Goal: Task Accomplishment & Management: Complete application form

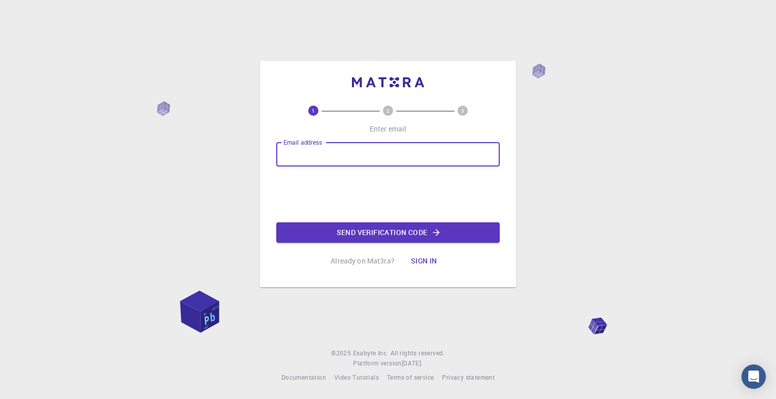
click at [314, 155] on input "Email address" at bounding box center [387, 154] width 223 height 24
type input "[EMAIL_ADDRESS][DOMAIN_NAME]"
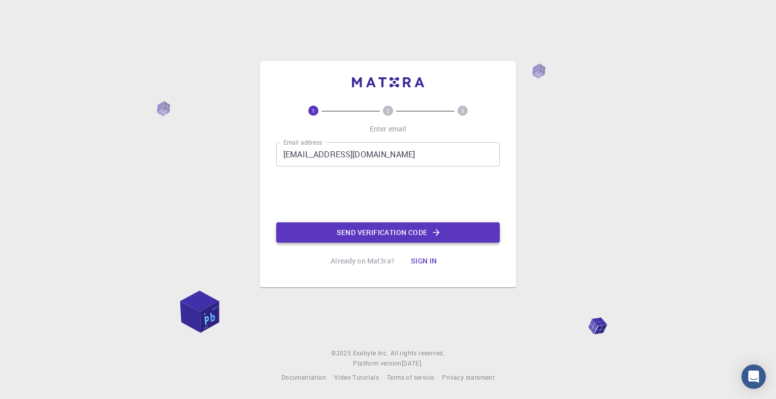
click at [396, 226] on button "Send verification code" at bounding box center [387, 232] width 223 height 20
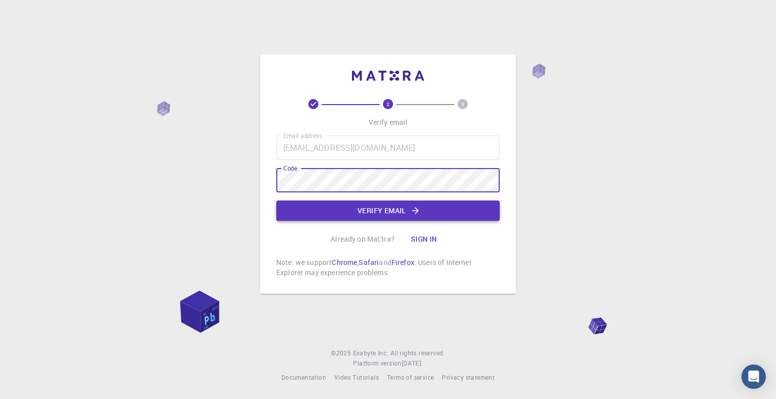
click at [386, 210] on button "Verify email" at bounding box center [387, 211] width 223 height 20
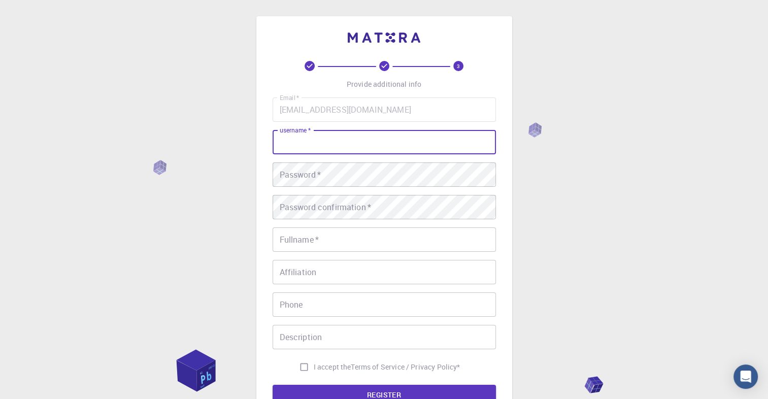
click at [384, 149] on input "username   *" at bounding box center [384, 142] width 223 height 24
type input "Nano"
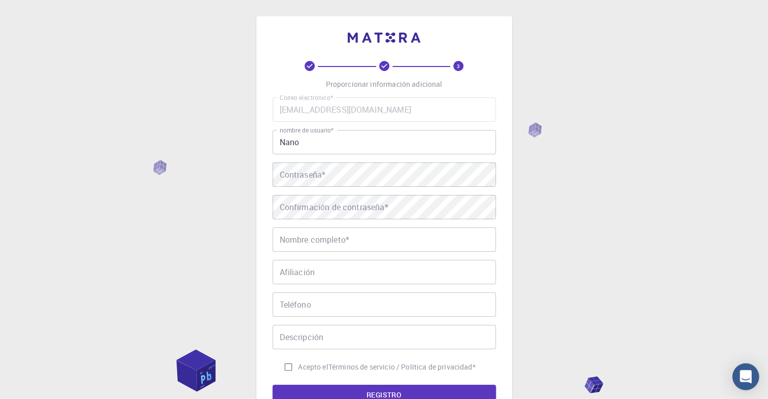
click at [741, 380] on icon "Abra Intercom Messenger" at bounding box center [746, 376] width 12 height 13
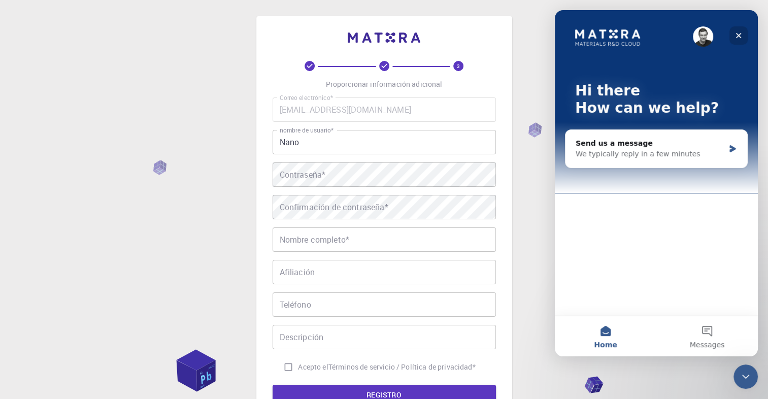
click at [738, 36] on icon "Close" at bounding box center [739, 36] width 6 height 6
